Goal: Task Accomplishment & Management: Manage account settings

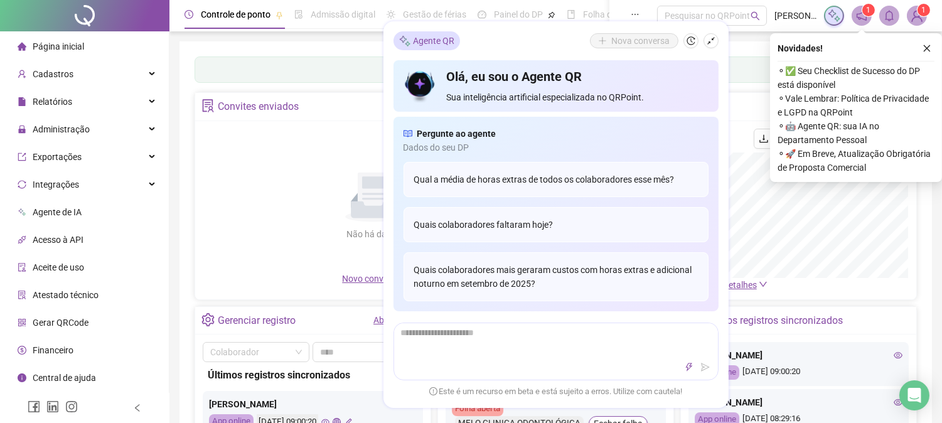
click at [248, 169] on div "Não há dados Não há dados" at bounding box center [374, 200] width 342 height 143
click at [85, 129] on span "Administração" at bounding box center [61, 129] width 57 height 10
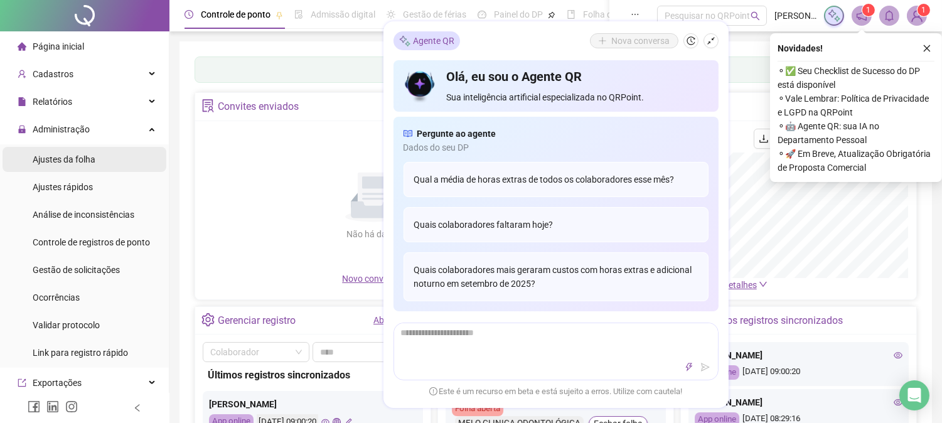
click at [76, 161] on span "Ajustes da folha" at bounding box center [64, 159] width 63 height 10
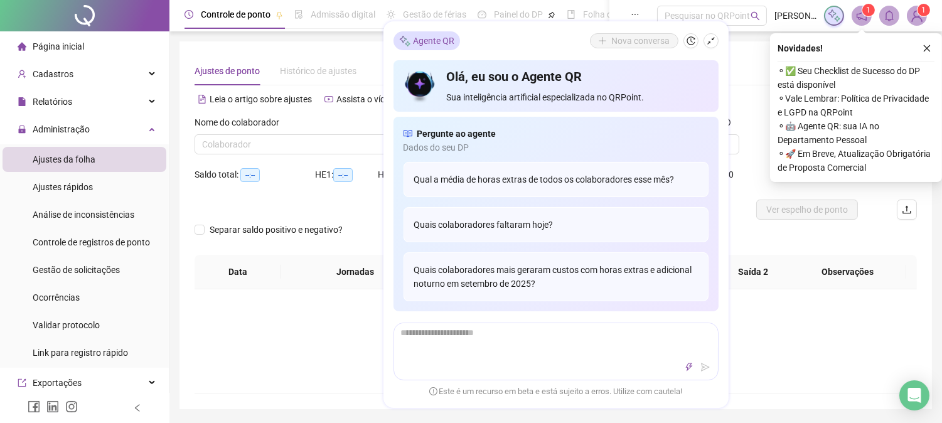
type input "**********"
click at [923, 47] on icon "close" at bounding box center [927, 48] width 9 height 9
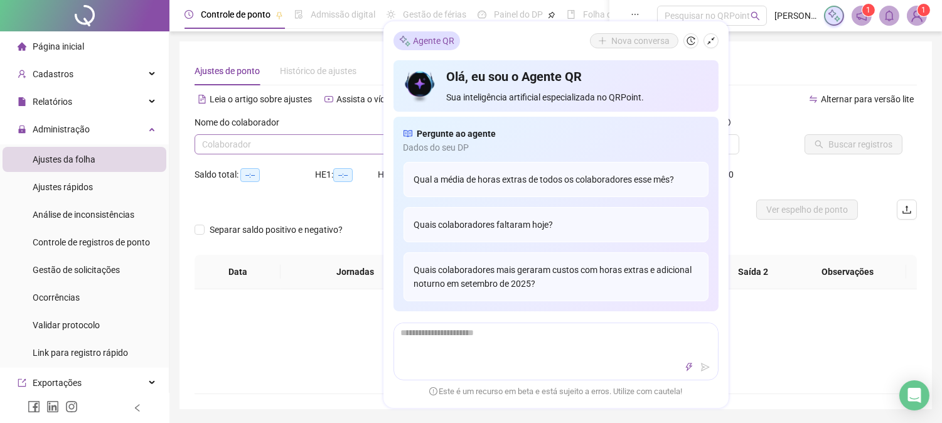
click at [304, 141] on input "search" at bounding box center [306, 144] width 208 height 19
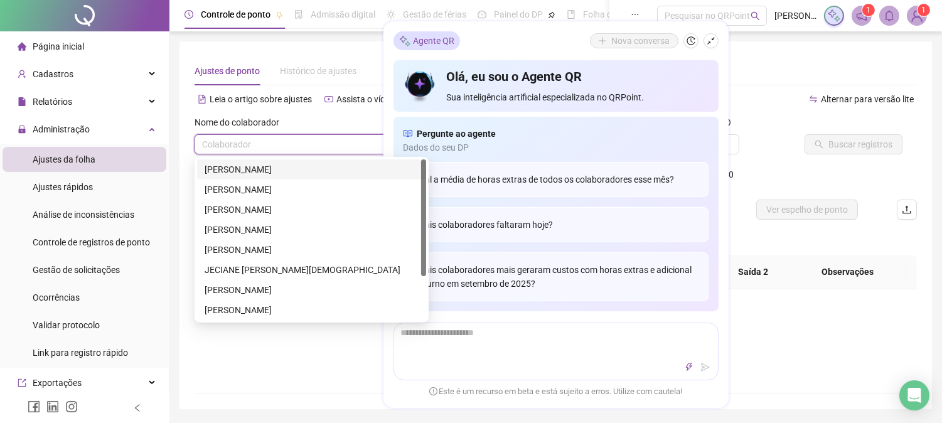
click at [700, 39] on div "Nova conversa" at bounding box center [654, 40] width 129 height 15
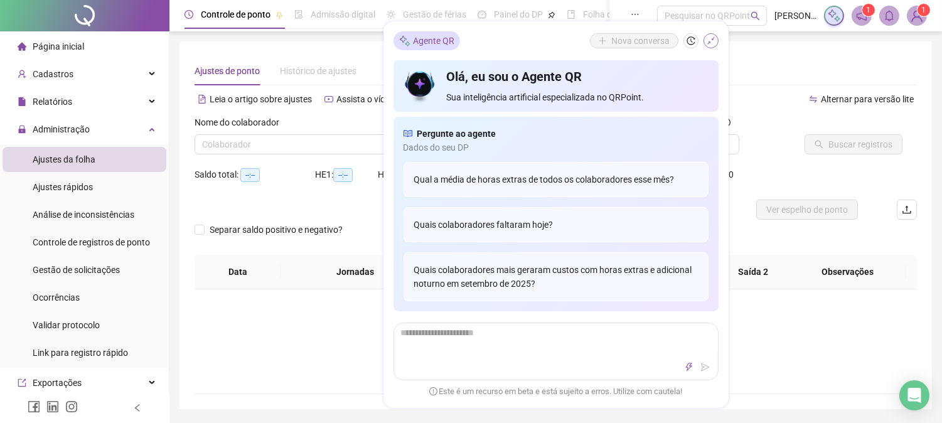
click at [705, 44] on button "button" at bounding box center [711, 40] width 15 height 15
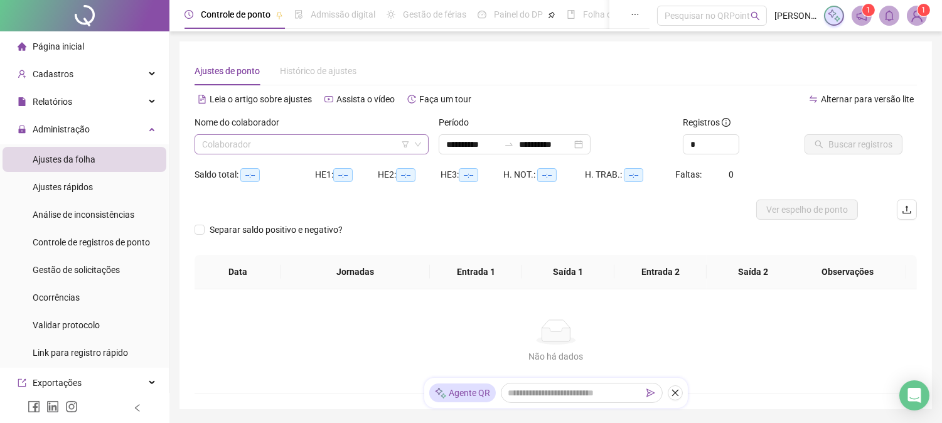
click at [249, 143] on input "search" at bounding box center [306, 144] width 208 height 19
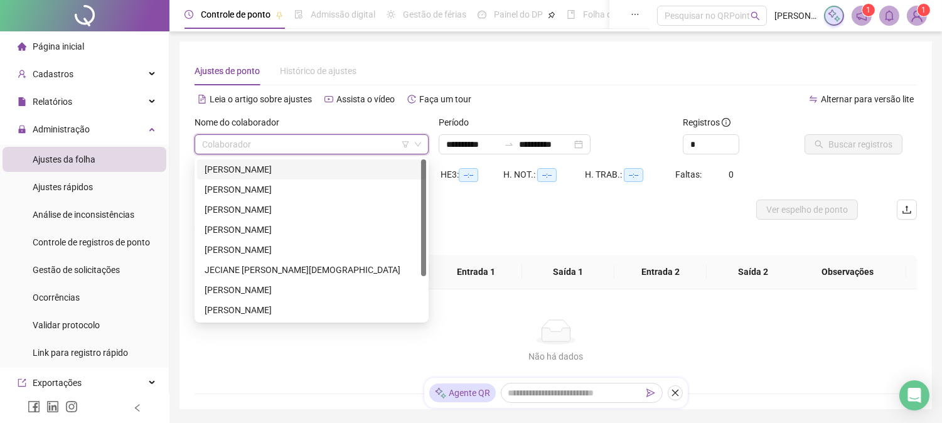
click at [268, 169] on div "[PERSON_NAME]" at bounding box center [312, 170] width 214 height 14
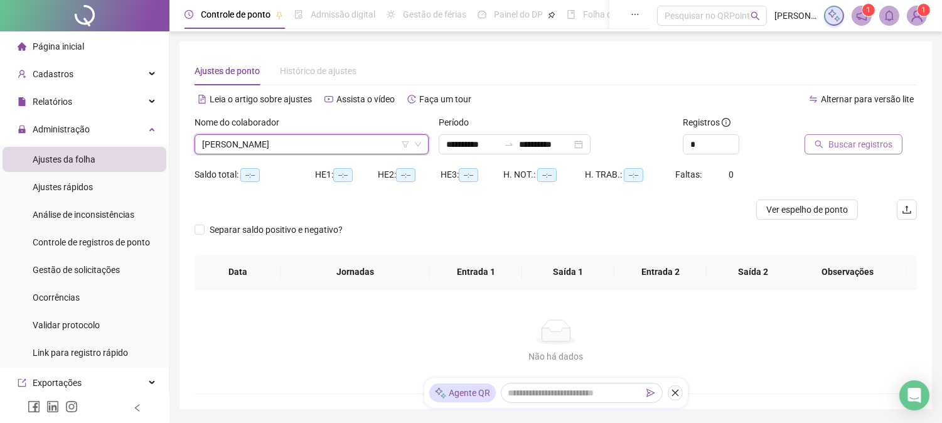
click at [866, 141] on span "Buscar registros" at bounding box center [860, 144] width 64 height 14
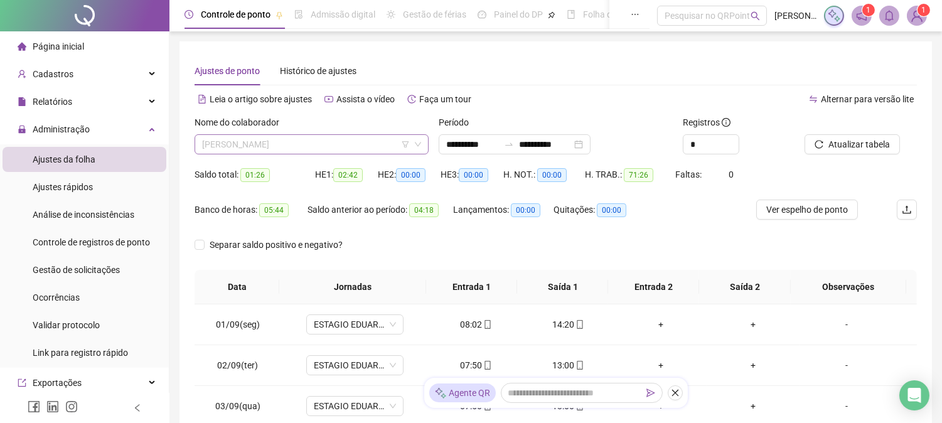
click at [264, 141] on span "[PERSON_NAME]" at bounding box center [311, 144] width 219 height 19
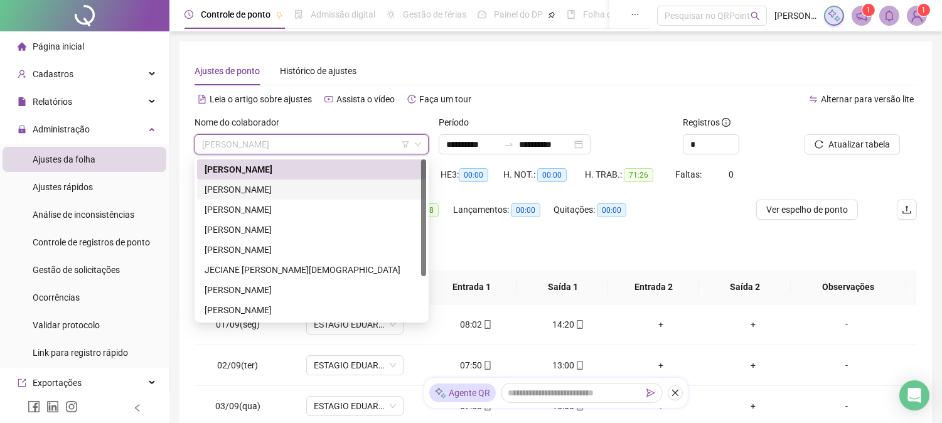
click at [238, 193] on div "[PERSON_NAME]" at bounding box center [312, 190] width 214 height 14
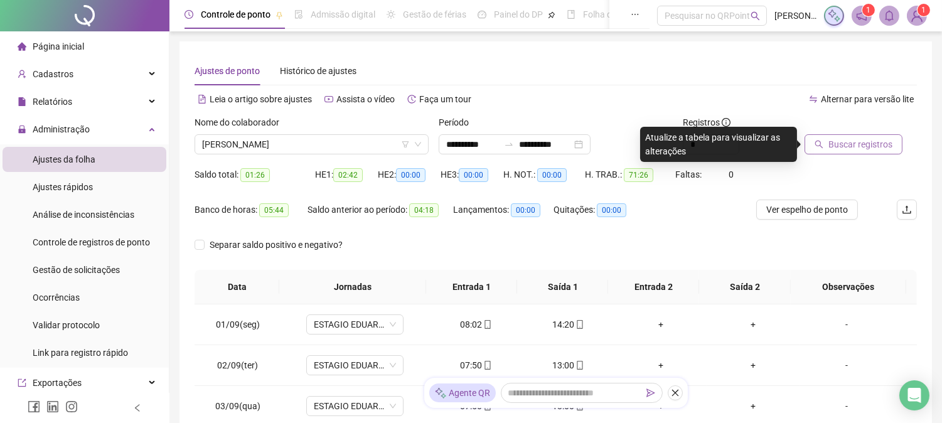
click at [845, 143] on span "Buscar registros" at bounding box center [860, 144] width 64 height 14
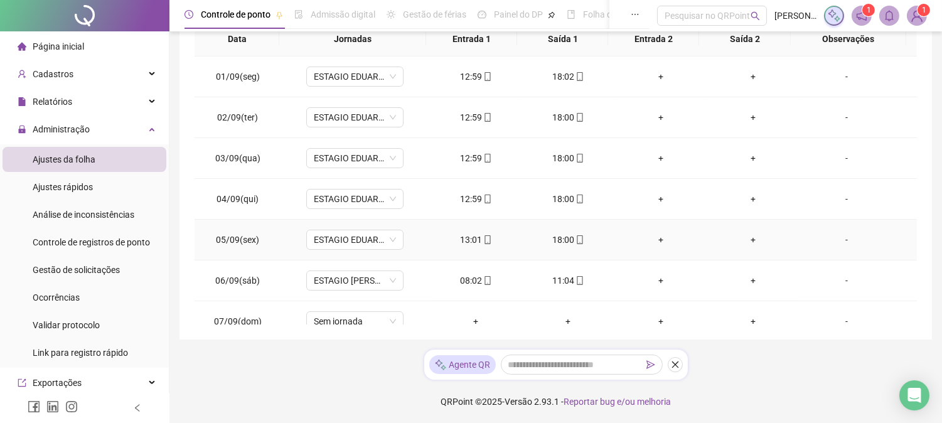
scroll to position [385, 0]
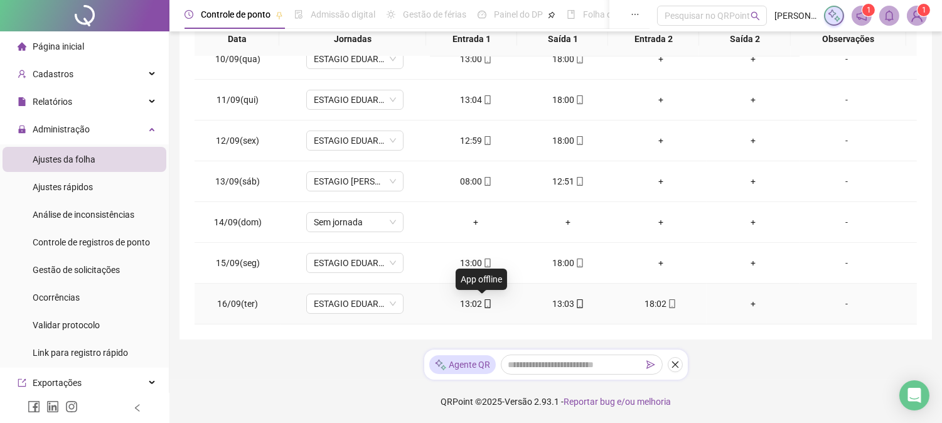
click at [484, 299] on icon "mobile" at bounding box center [487, 303] width 9 height 9
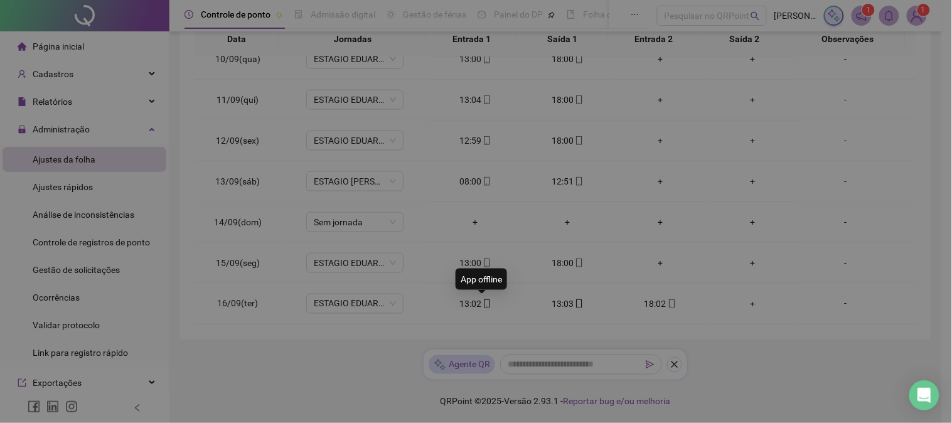
type input "**********"
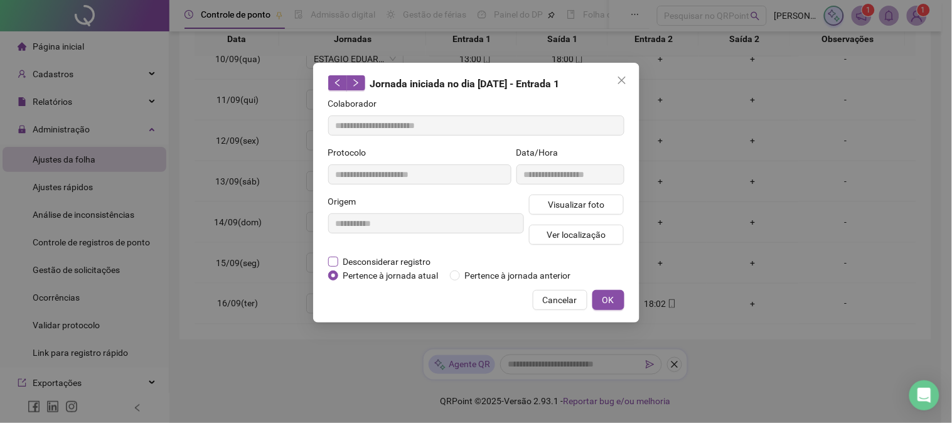
click at [372, 259] on span "Desconsiderar registro" at bounding box center [387, 262] width 98 height 14
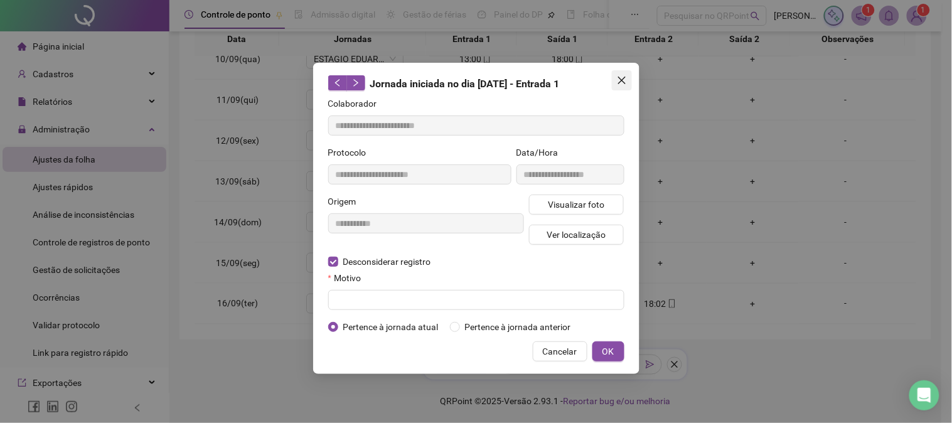
click at [625, 73] on button "Close" at bounding box center [622, 80] width 20 height 20
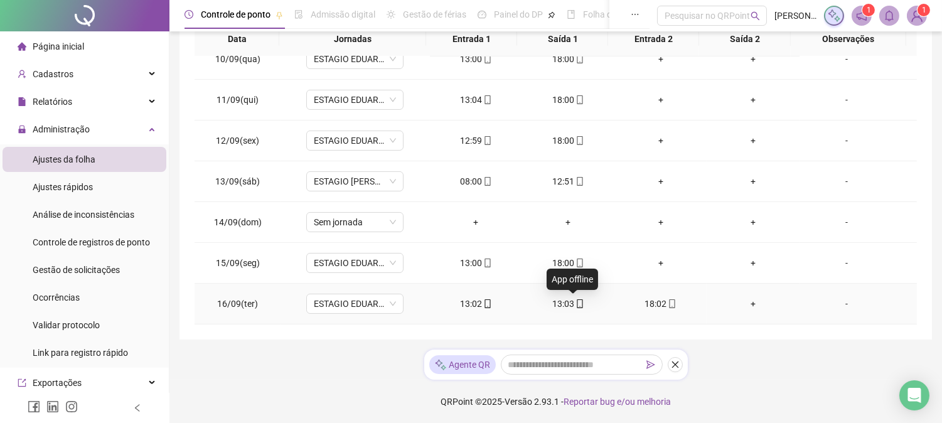
click at [576, 303] on icon "mobile" at bounding box center [580, 303] width 9 height 9
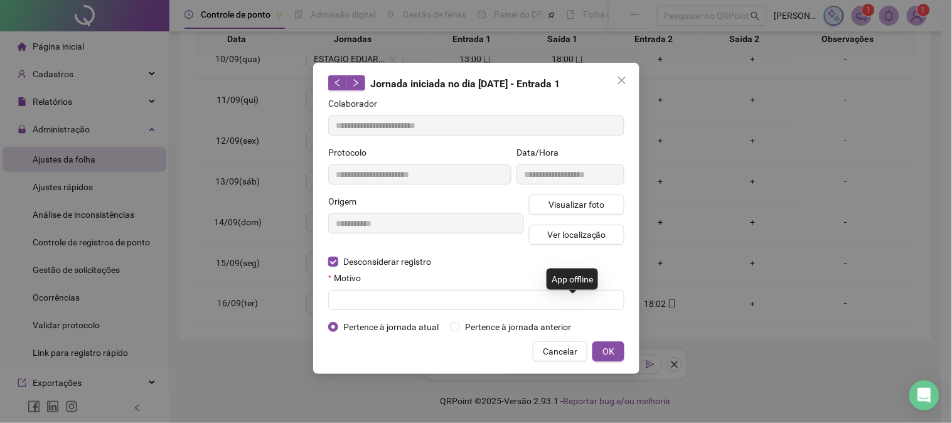
type input "**********"
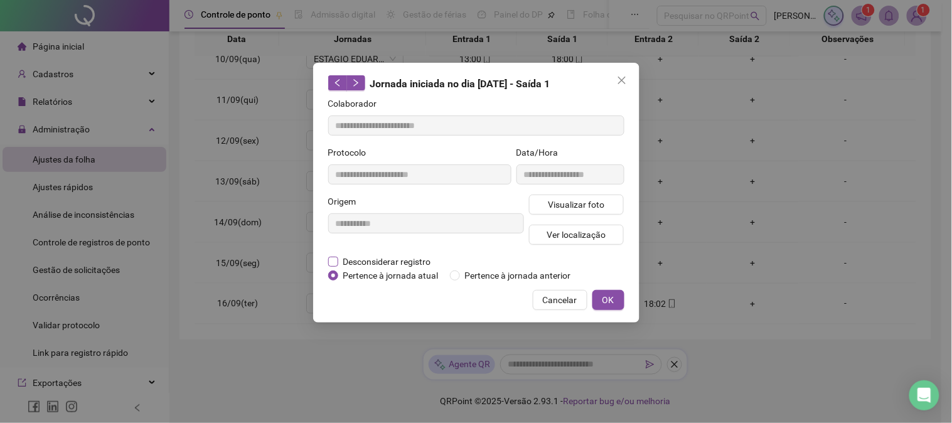
click at [400, 258] on span "Desconsiderar registro" at bounding box center [387, 262] width 98 height 14
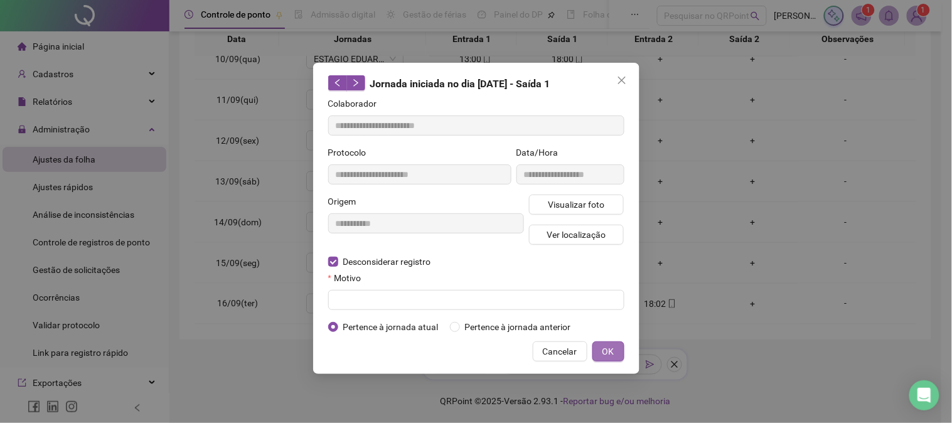
click at [616, 343] on button "OK" at bounding box center [608, 351] width 32 height 20
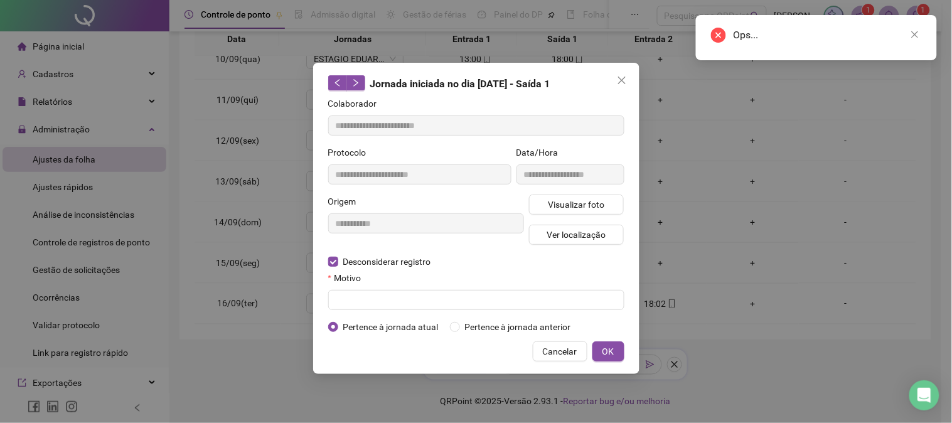
click at [385, 289] on div "Motivo" at bounding box center [476, 280] width 296 height 19
click at [383, 300] on input "text" at bounding box center [476, 300] width 296 height 20
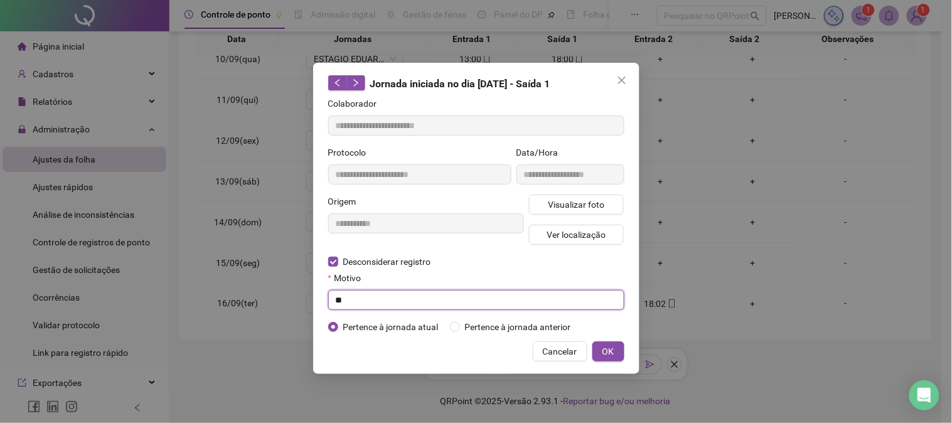
type input "*"
type input "**********"
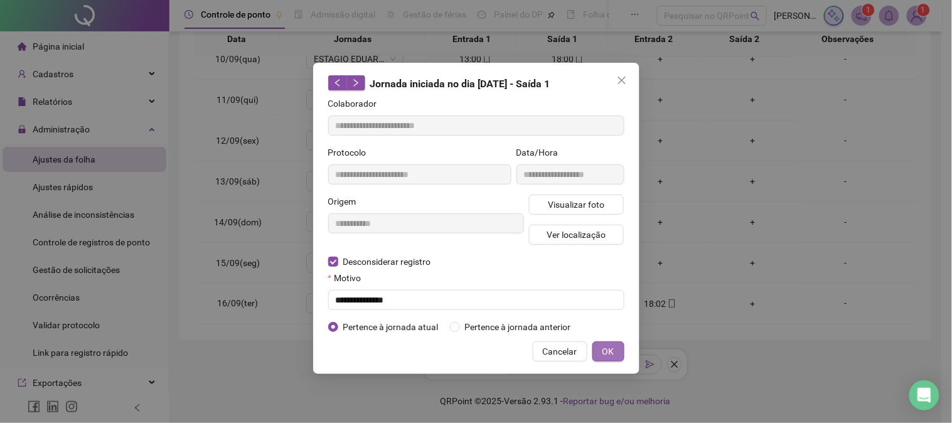
click at [619, 360] on button "OK" at bounding box center [608, 351] width 32 height 20
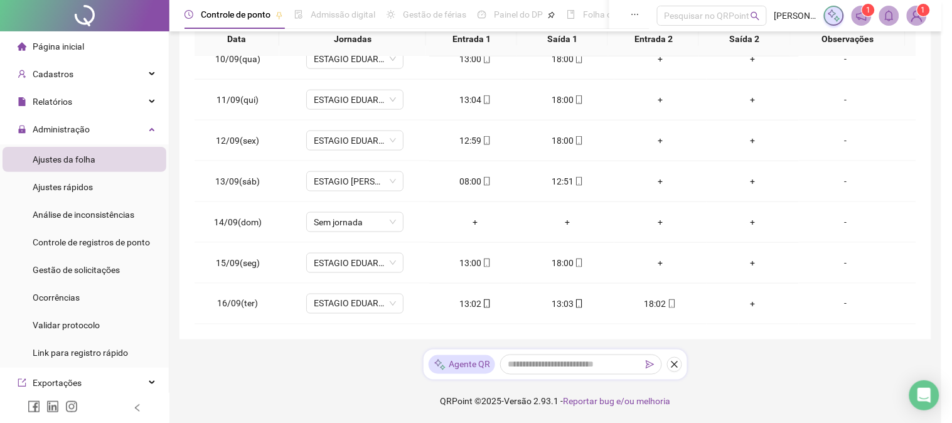
click at [619, 360] on div "**********" at bounding box center [476, 211] width 952 height 423
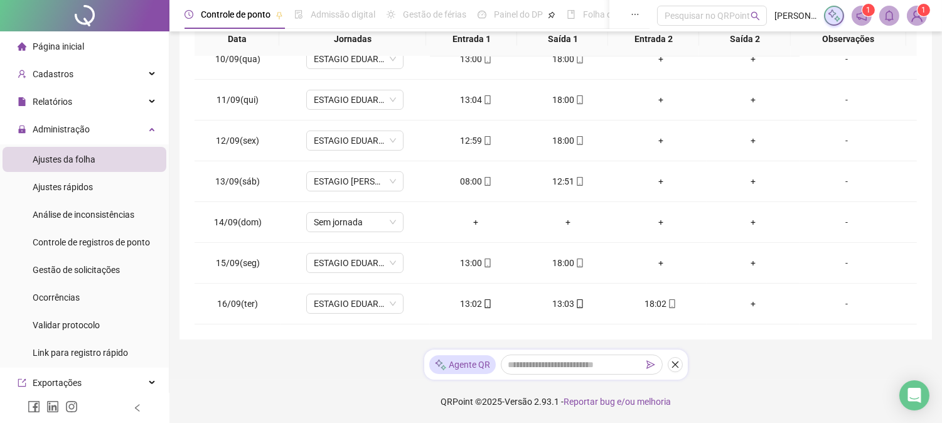
click at [630, 327] on div "**********" at bounding box center [555, 67] width 752 height 546
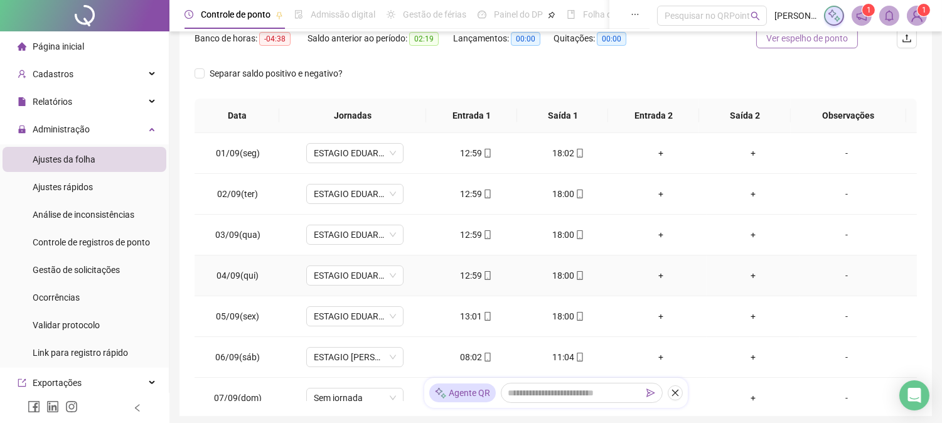
scroll to position [132, 0]
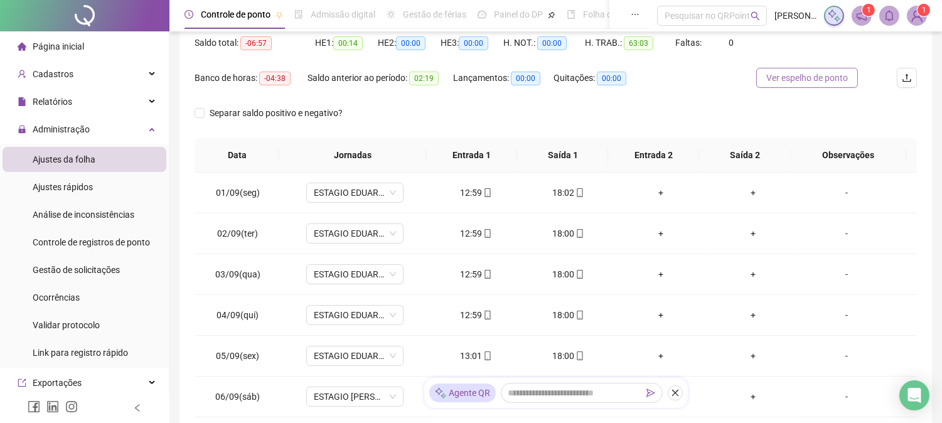
click at [799, 78] on span "Ver espelho de ponto" at bounding box center [807, 78] width 82 height 14
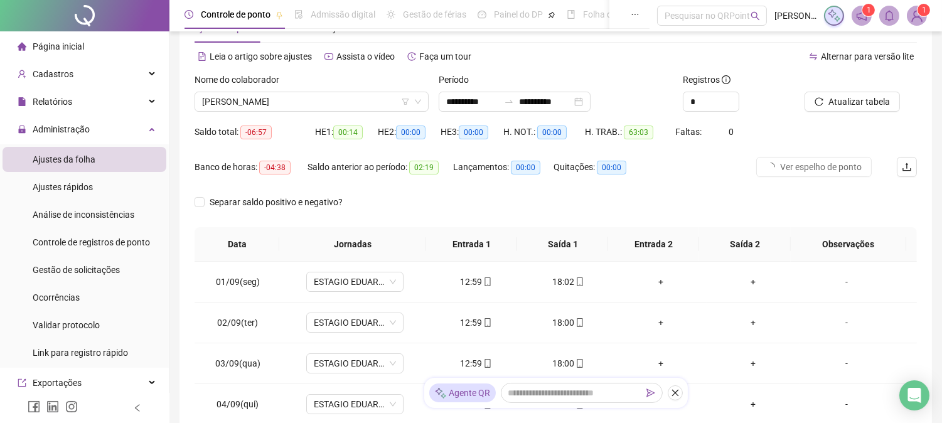
scroll to position [0, 0]
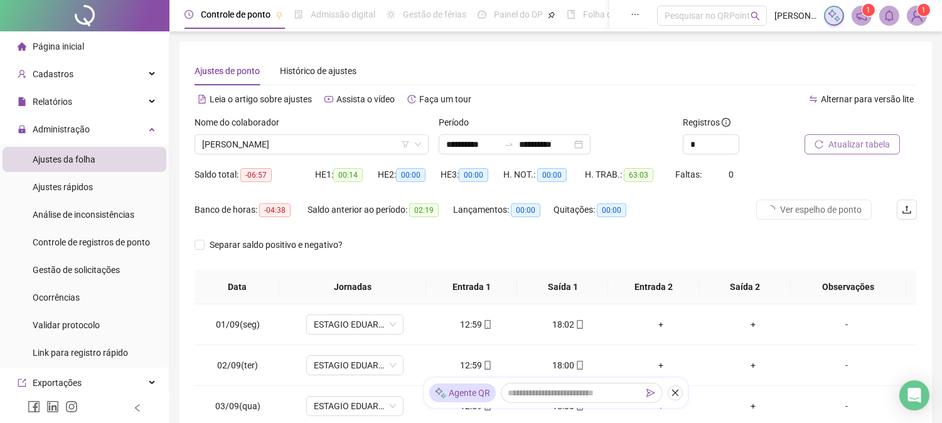
click at [867, 141] on span "Atualizar tabela" at bounding box center [859, 144] width 62 height 14
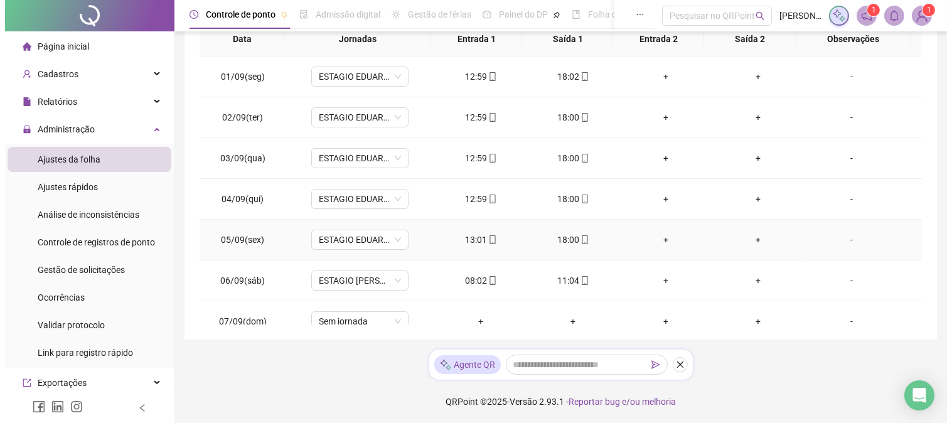
scroll to position [385, 0]
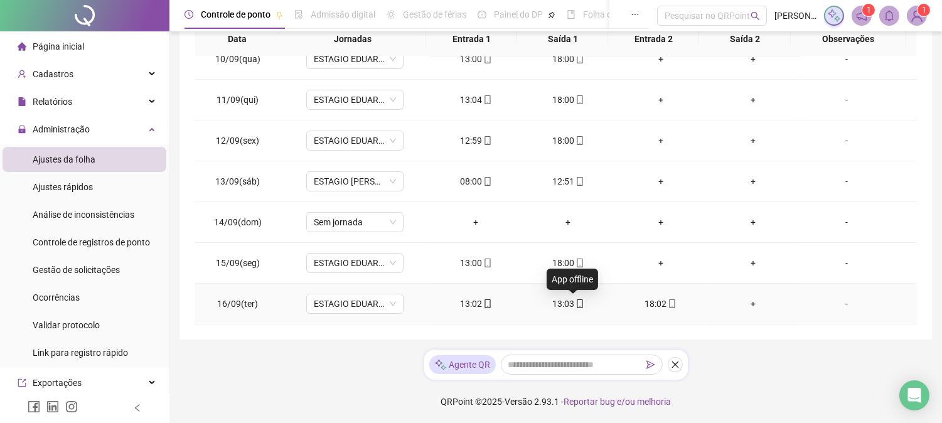
click at [576, 304] on icon "mobile" at bounding box center [580, 303] width 9 height 9
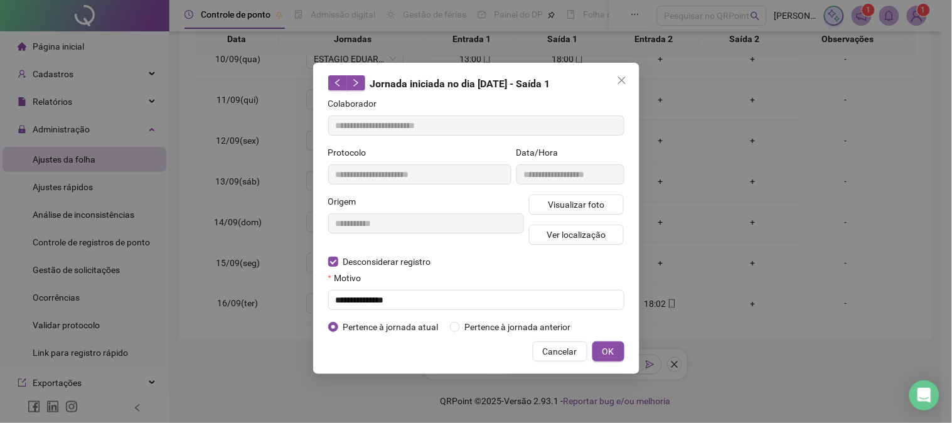
click at [600, 353] on button "OK" at bounding box center [608, 351] width 32 height 20
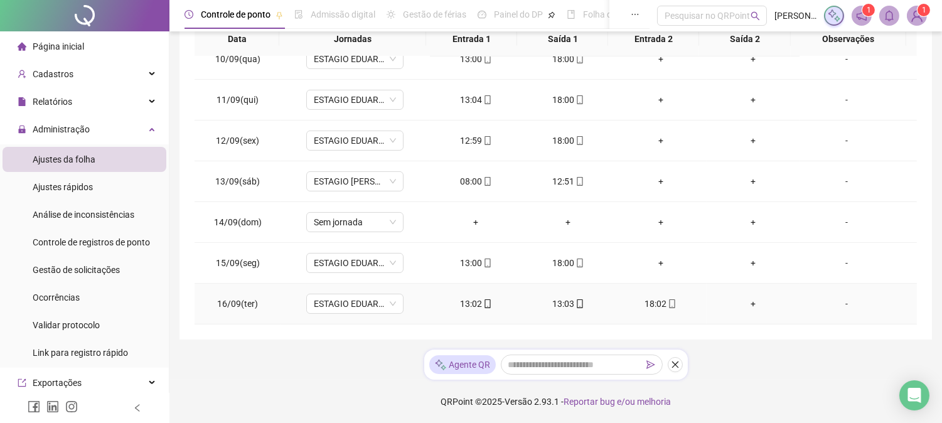
click at [575, 309] on div "13:03" at bounding box center [568, 304] width 72 height 14
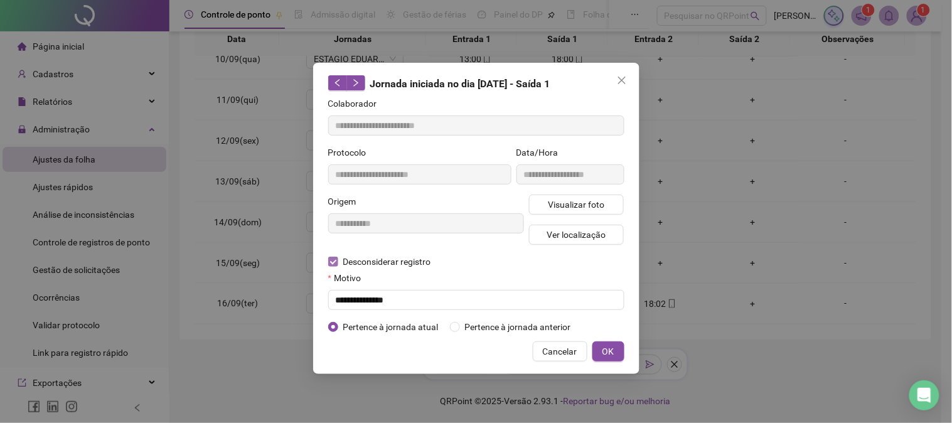
click at [391, 256] on span "Desconsiderar registro" at bounding box center [387, 262] width 98 height 14
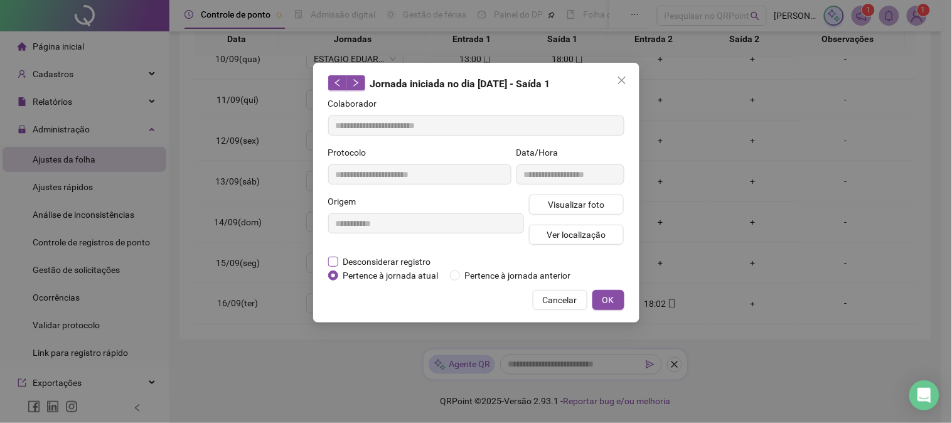
click at [381, 257] on span "Desconsiderar registro" at bounding box center [387, 262] width 98 height 14
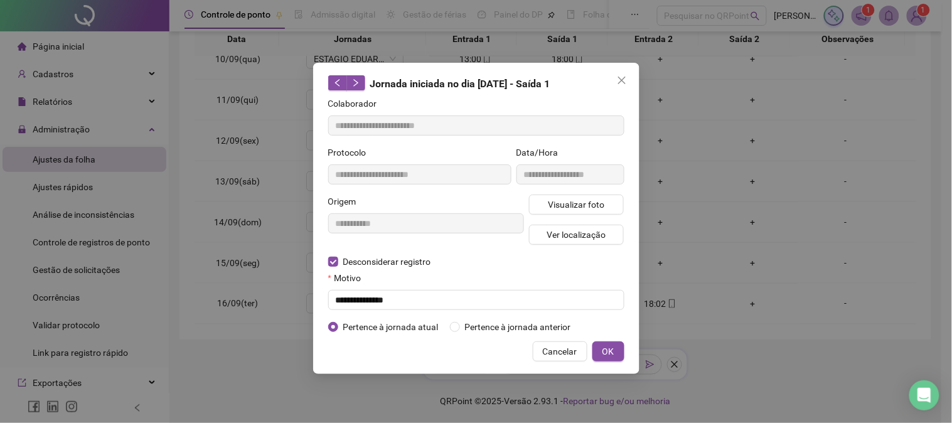
click at [415, 248] on div "**********" at bounding box center [426, 225] width 201 height 60
click at [395, 260] on span "Desconsiderar registro" at bounding box center [387, 262] width 98 height 14
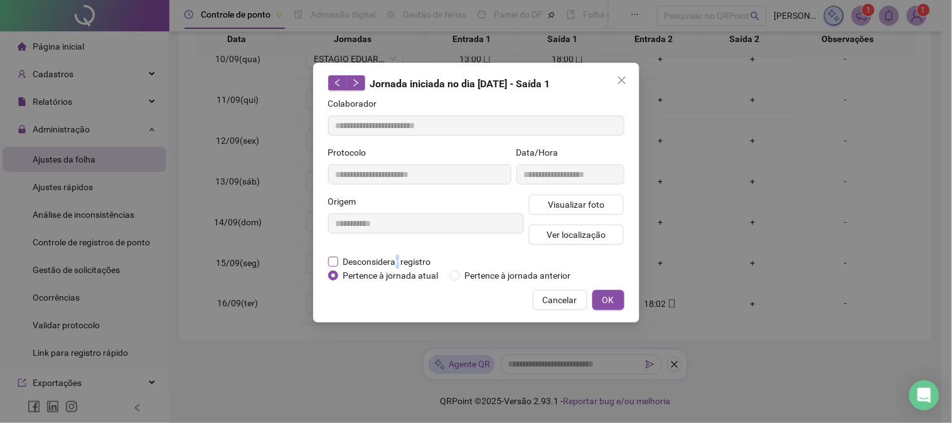
click at [397, 260] on span "Desconsiderar registro" at bounding box center [387, 262] width 98 height 14
click at [340, 258] on span "Desconsiderar registro" at bounding box center [387, 262] width 98 height 14
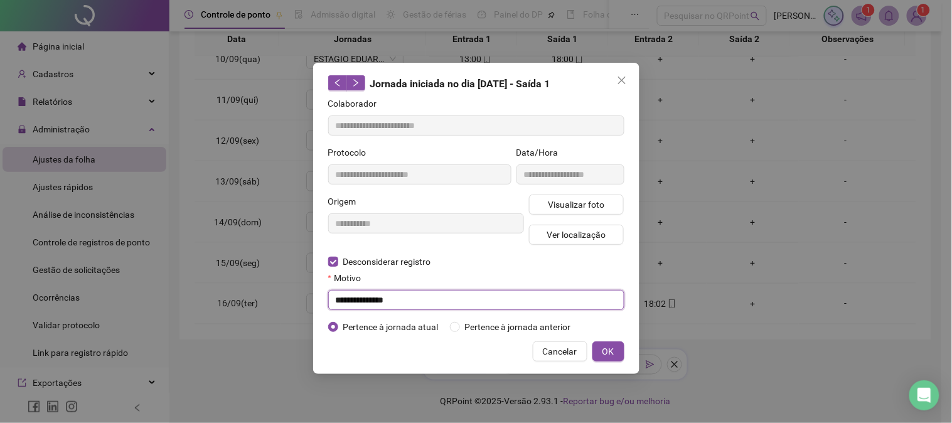
click at [435, 304] on input "**********" at bounding box center [476, 300] width 296 height 20
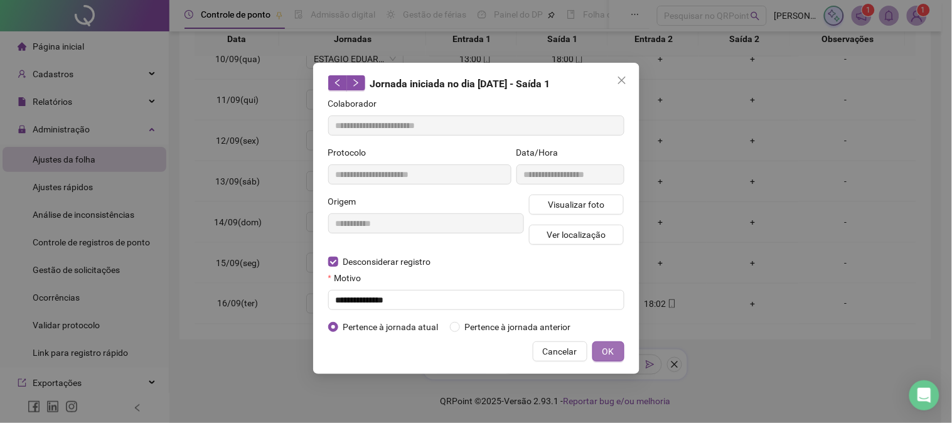
click at [606, 355] on span "OK" at bounding box center [608, 352] width 12 height 14
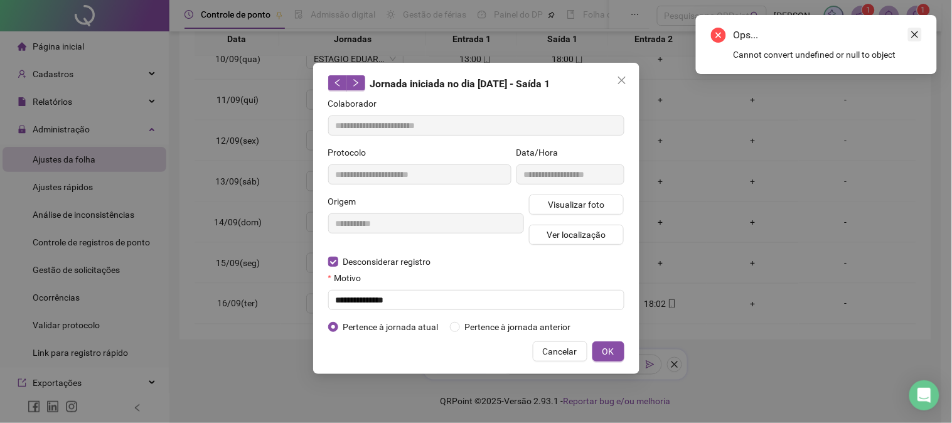
click at [914, 28] on link "Close" at bounding box center [915, 35] width 14 height 14
